Goal: Transaction & Acquisition: Subscribe to service/newsletter

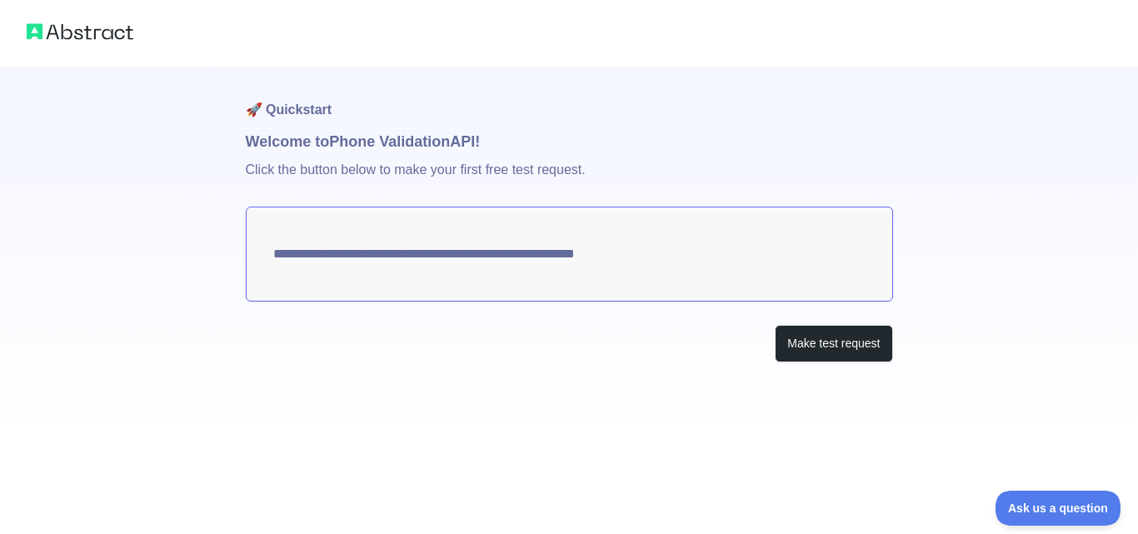
click at [611, 253] on textarea "**********" at bounding box center [569, 254] width 647 height 95
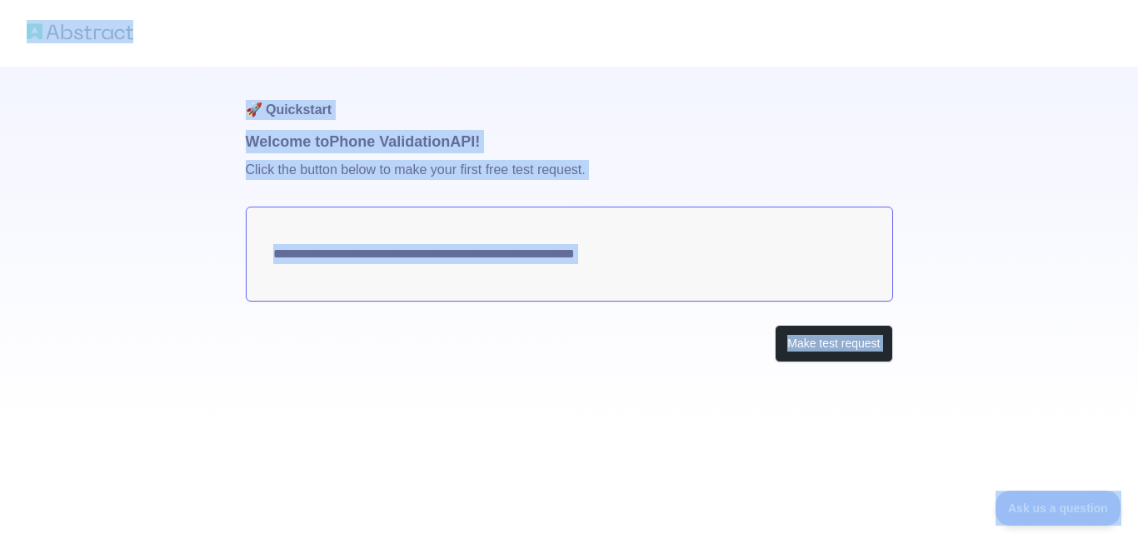
click at [579, 215] on textarea "**********" at bounding box center [569, 254] width 647 height 95
click at [388, 235] on textarea "**********" at bounding box center [569, 254] width 647 height 95
click at [316, 276] on textarea "**********" at bounding box center [569, 254] width 647 height 95
